Goal: Find contact information: Find contact information

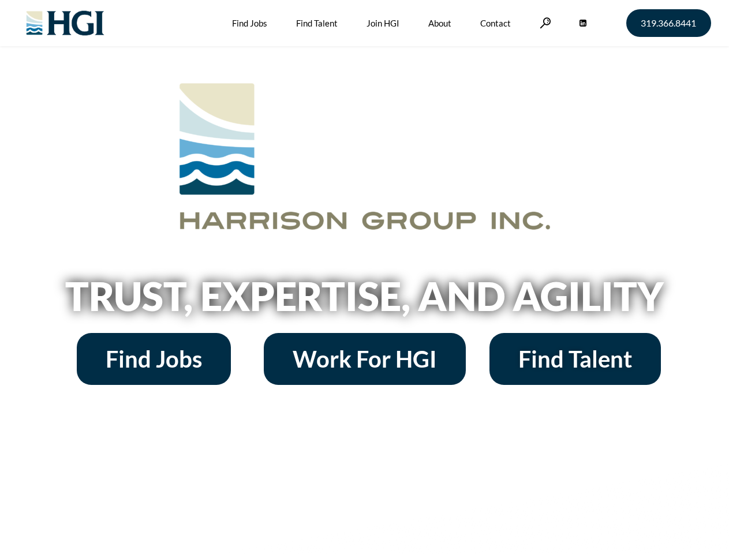
click at [364, 277] on h2 "Trust, Expertise, and Agility" at bounding box center [365, 295] width 658 height 39
click at [544, 23] on link at bounding box center [545, 22] width 12 height 11
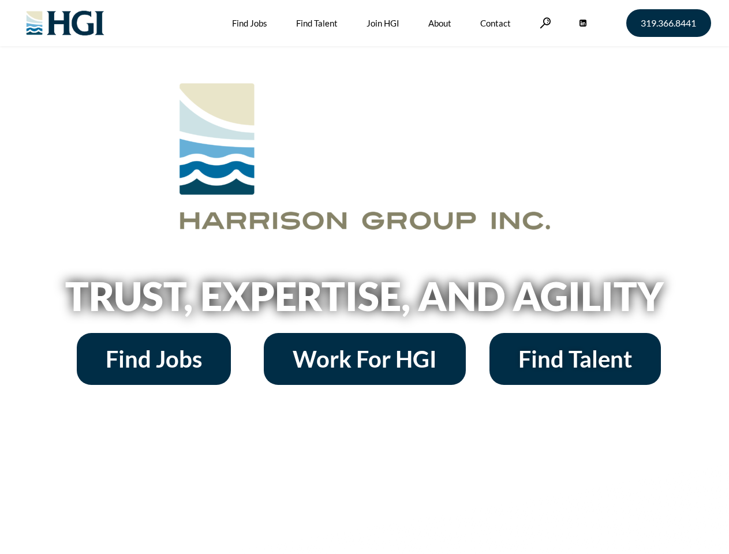
click at [364, 277] on h2 "Trust, Expertise, and Agility" at bounding box center [365, 295] width 658 height 39
click at [544, 23] on link at bounding box center [545, 22] width 12 height 11
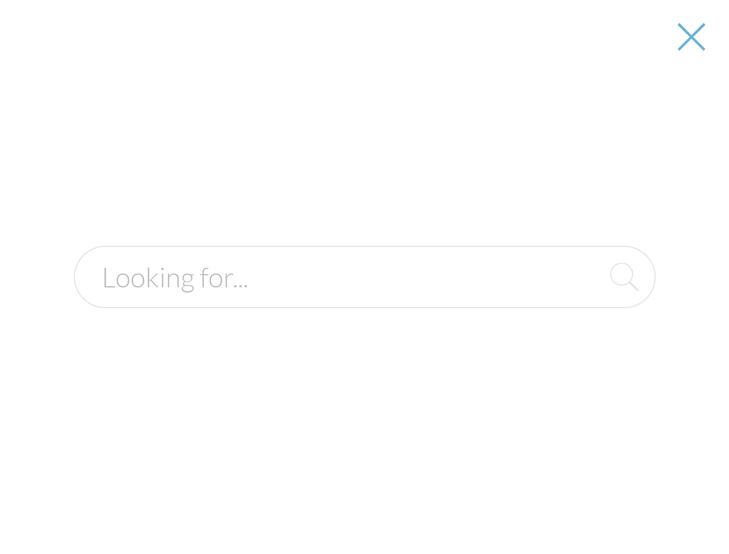
click at [364, 300] on div at bounding box center [364, 277] width 727 height 554
